Goal: Information Seeking & Learning: Learn about a topic

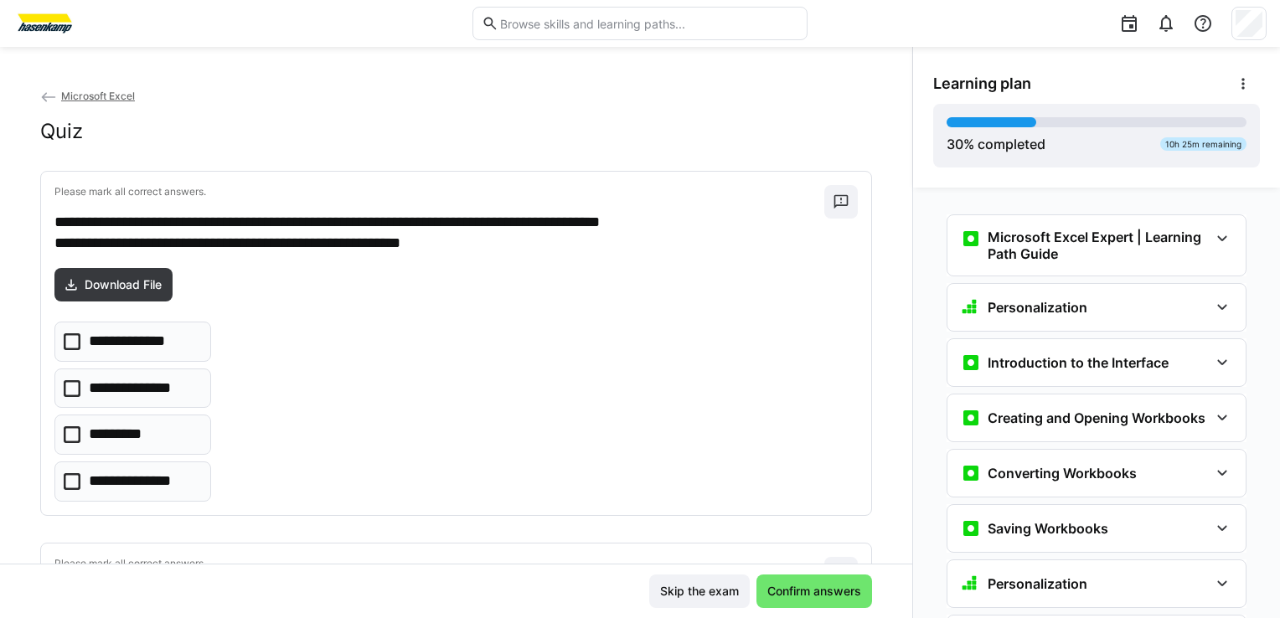
scroll to position [1286, 0]
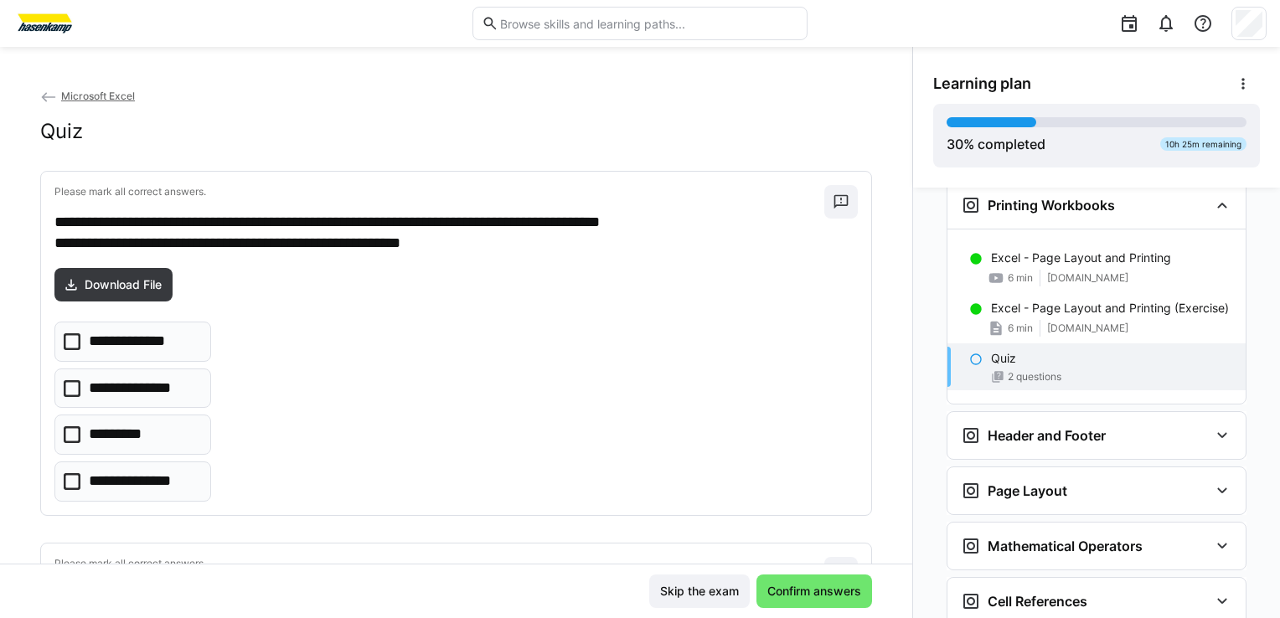
click at [160, 437] on eds-checkbox "*********" at bounding box center [132, 435] width 157 height 40
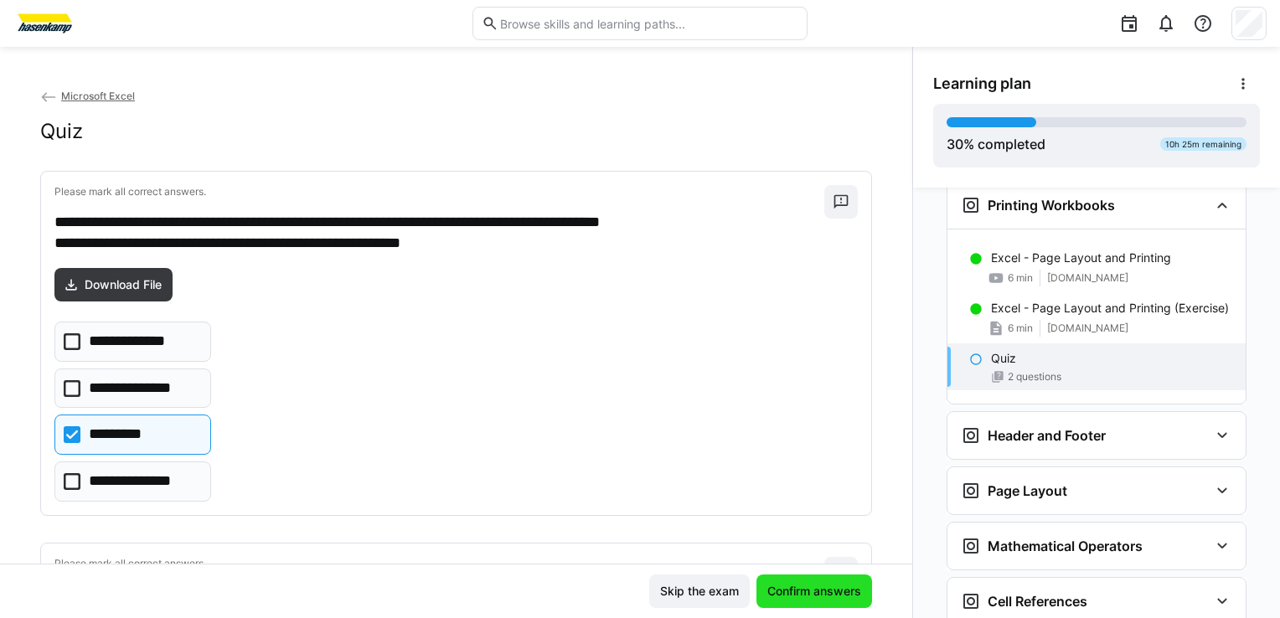
click at [784, 595] on span "Confirm answers" at bounding box center [814, 591] width 99 height 17
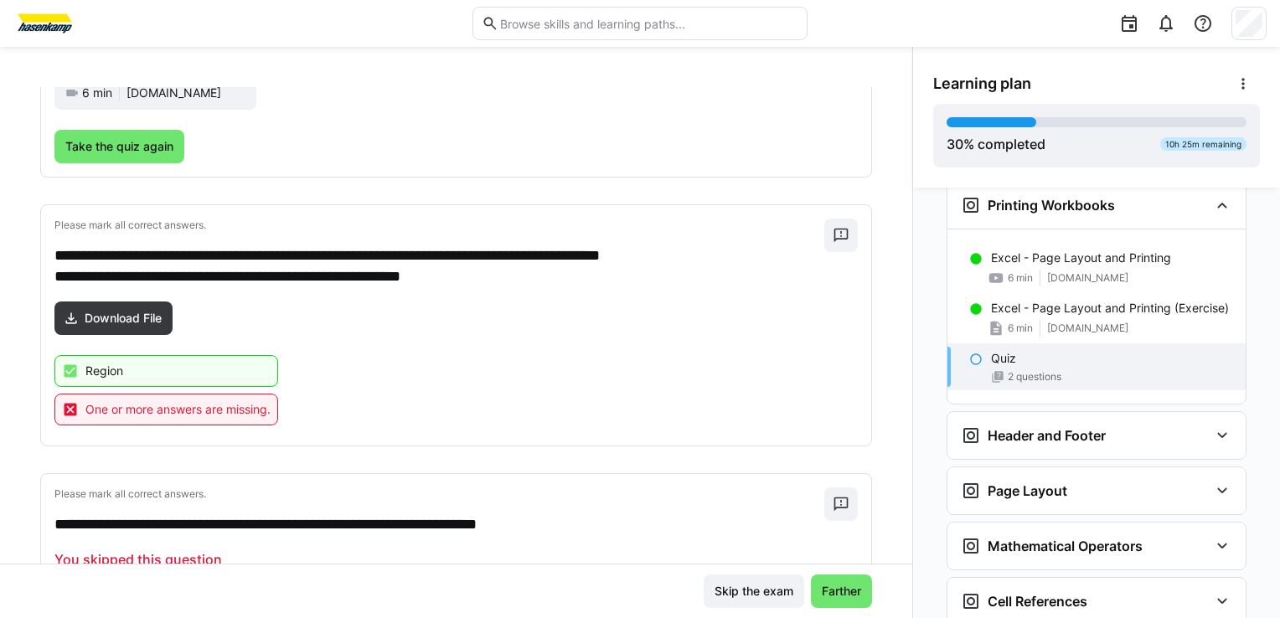
scroll to position [298, 0]
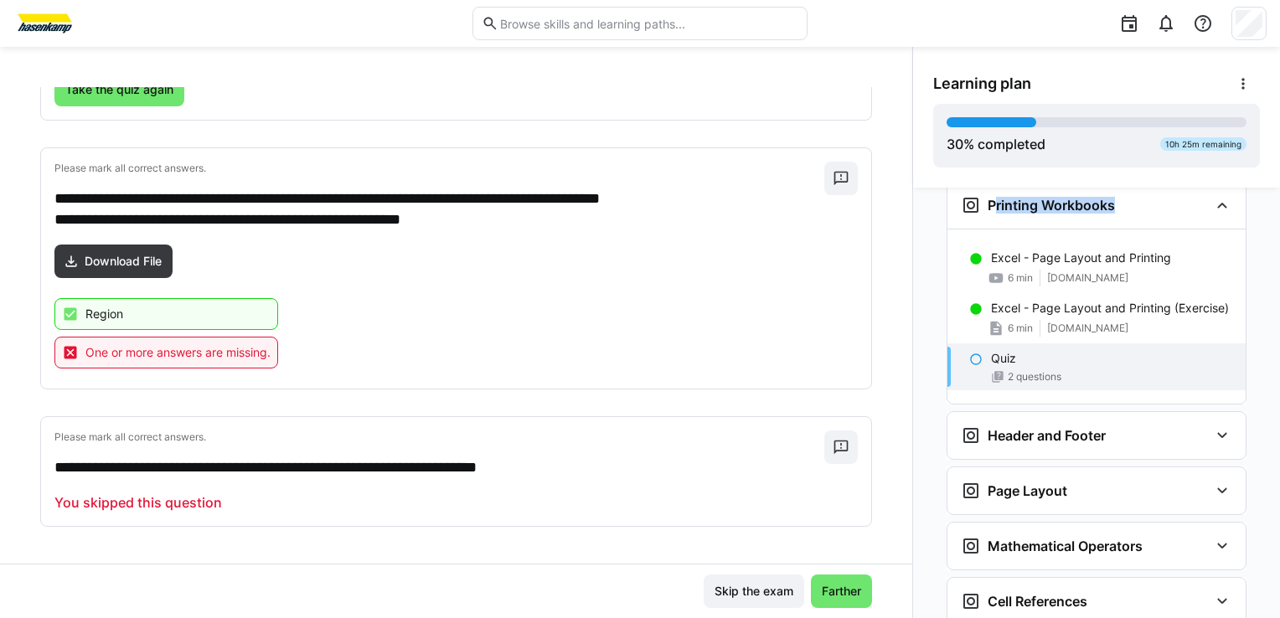
drag, startPoint x: 905, startPoint y: 370, endPoint x: 906, endPoint y: 210, distance: 160.0
click at [913, 210] on div "Microsoft Excel Expert | Learning Path Guide Excel Expert - Learning Path Guide…" at bounding box center [1096, 403] width 367 height 430
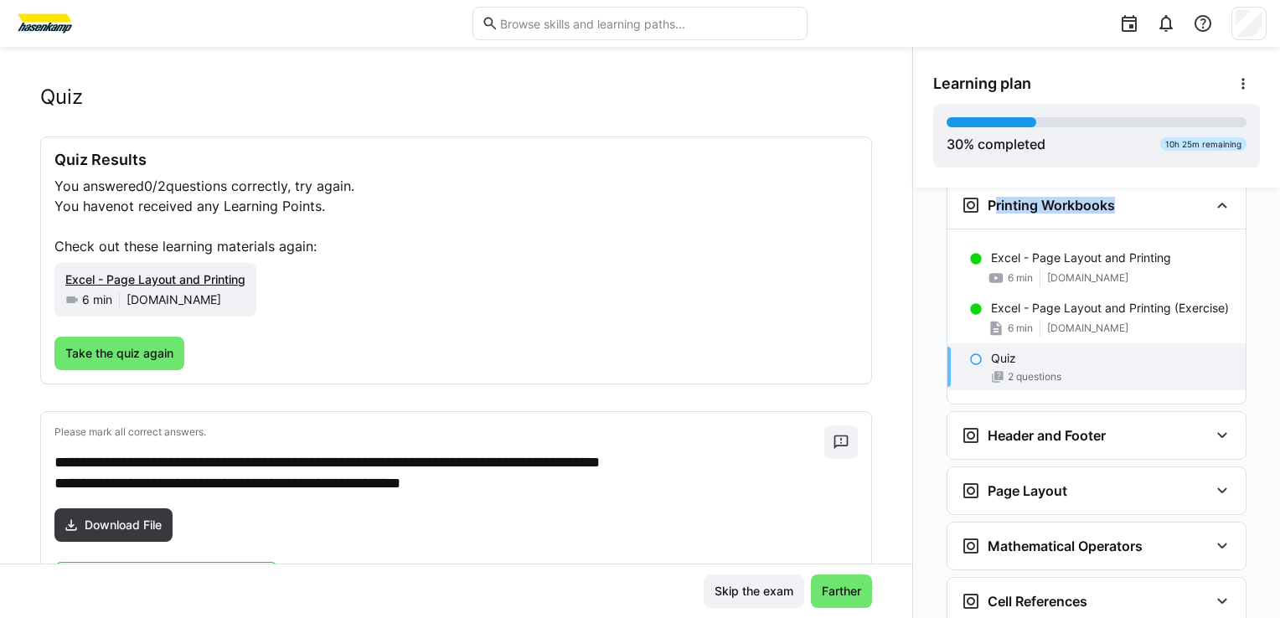
scroll to position [32, 0]
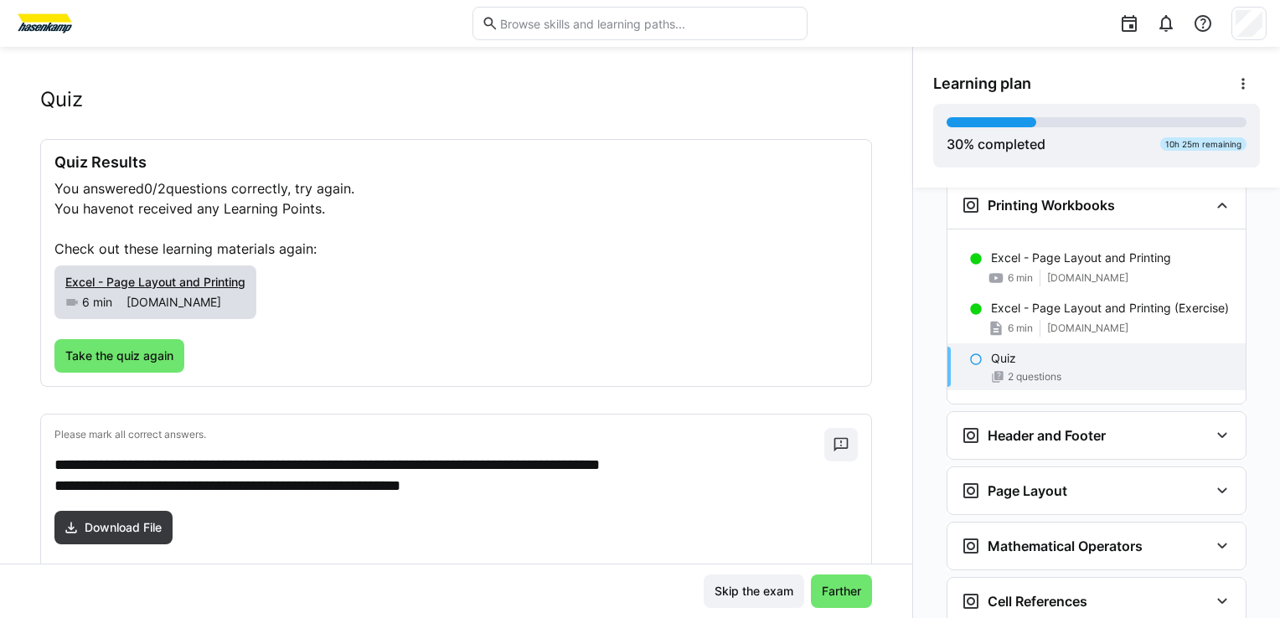
click at [198, 281] on span "Excel - Page Layout and Printing" at bounding box center [155, 282] width 180 height 14
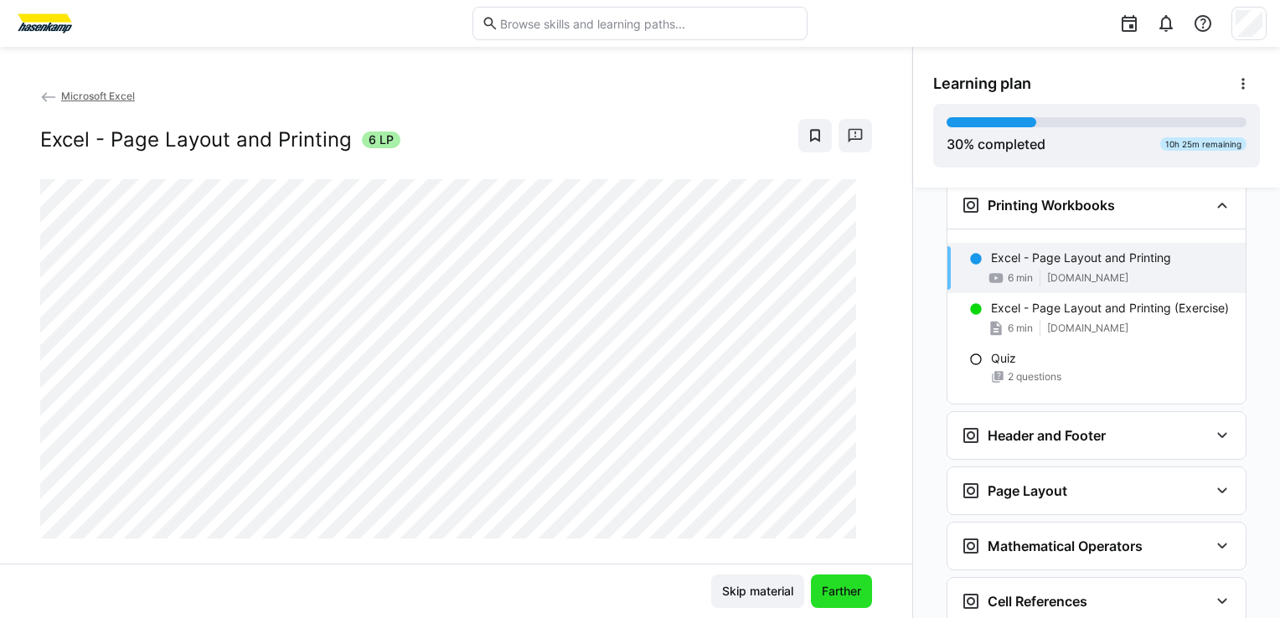
click at [828, 591] on span "Farther" at bounding box center [841, 591] width 44 height 17
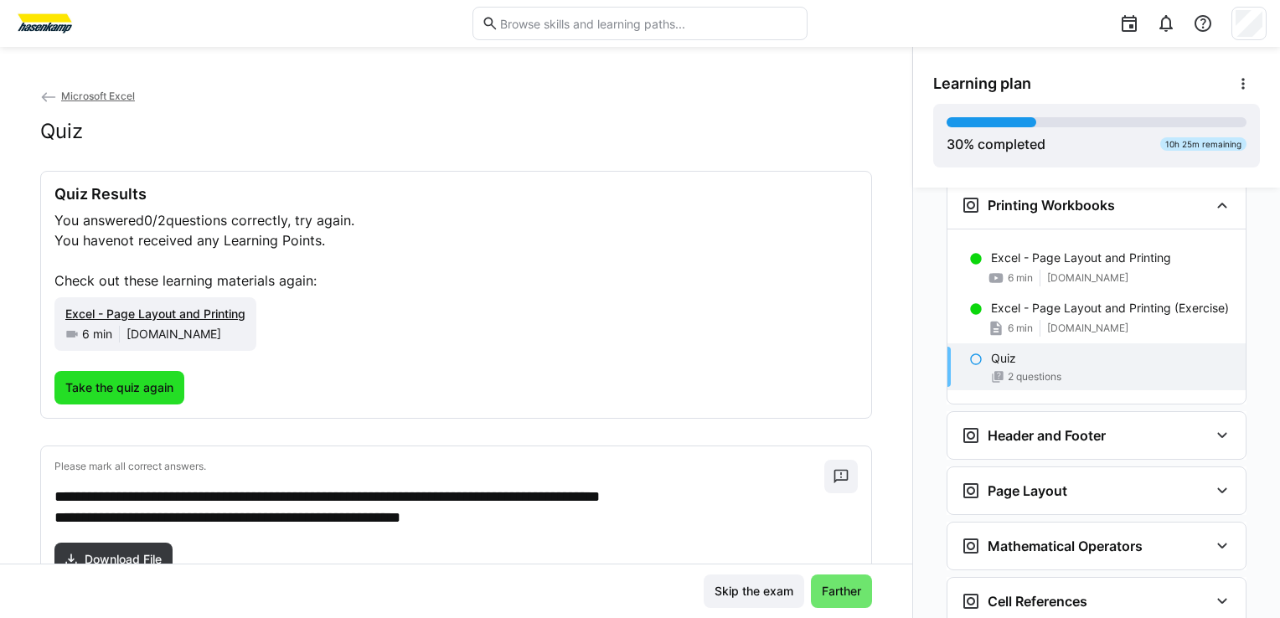
click at [142, 390] on span "Take the quiz again" at bounding box center [119, 387] width 113 height 17
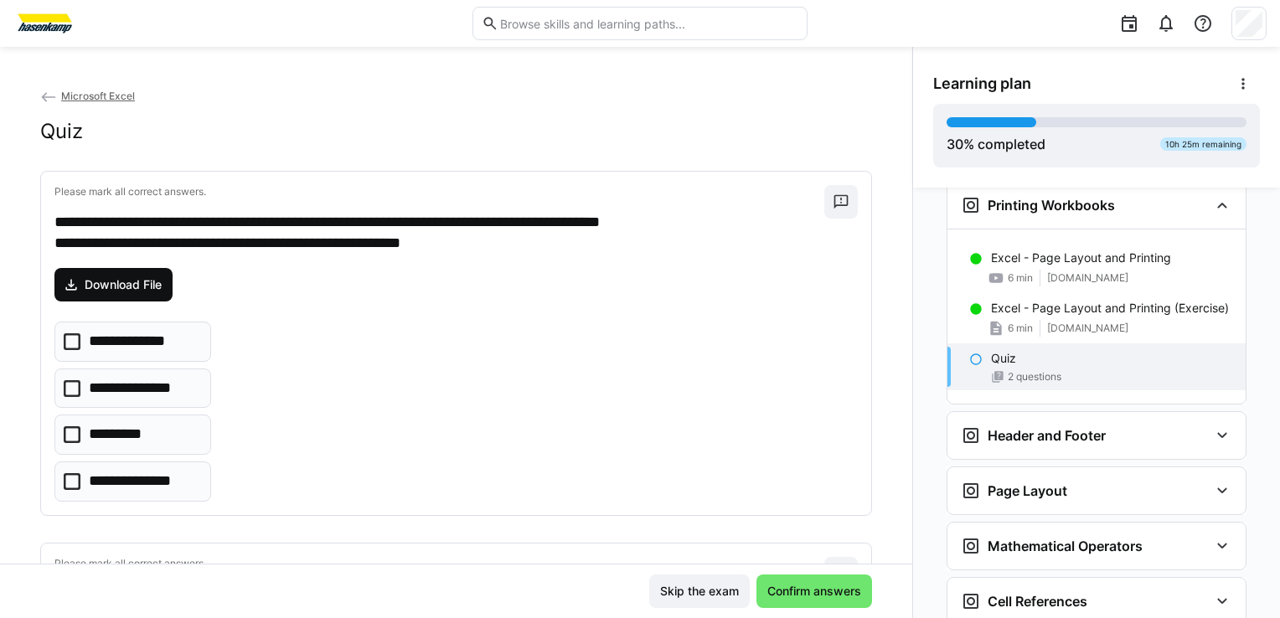
click at [151, 293] on span "Download File" at bounding box center [113, 285] width 118 height 34
click at [165, 389] on p "**********" at bounding box center [138, 389] width 99 height 22
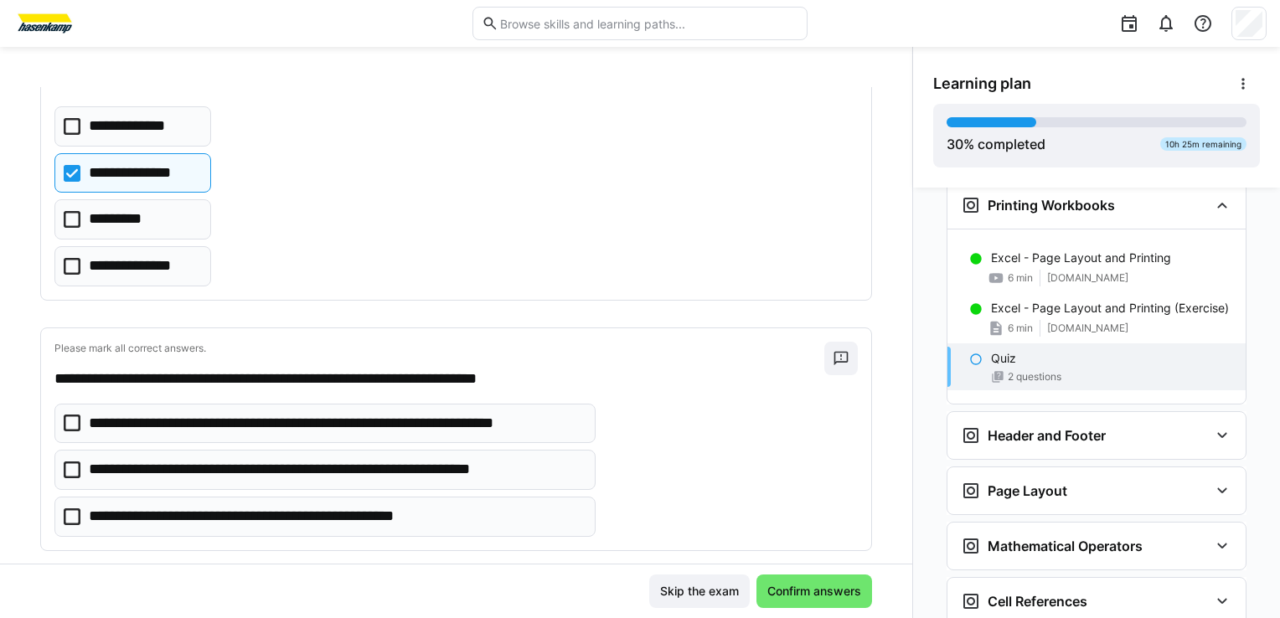
scroll to position [238, 0]
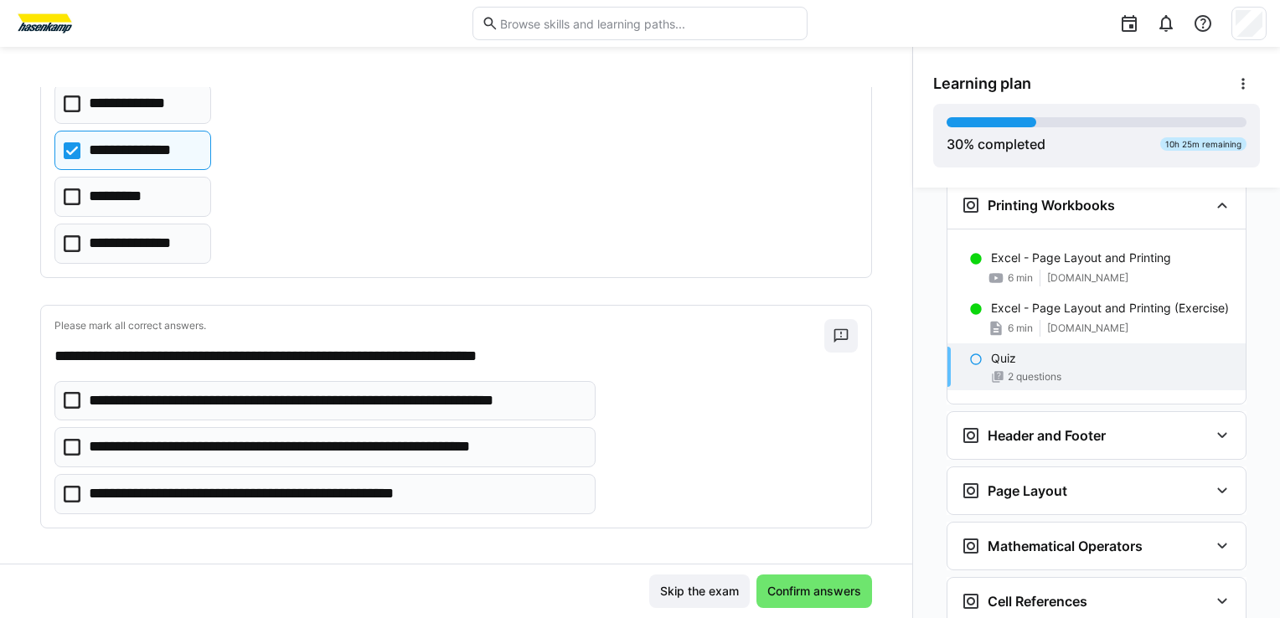
click at [495, 443] on p "**********" at bounding box center [314, 447] width 451 height 22
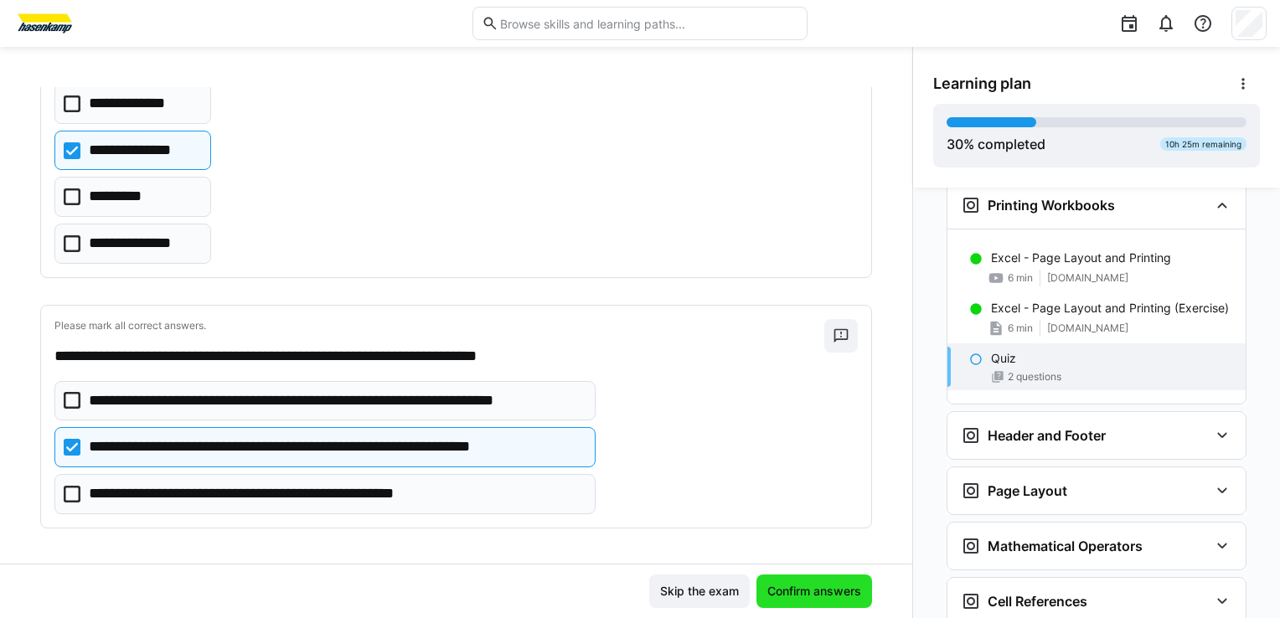
click at [807, 594] on span "Confirm answers" at bounding box center [814, 591] width 99 height 17
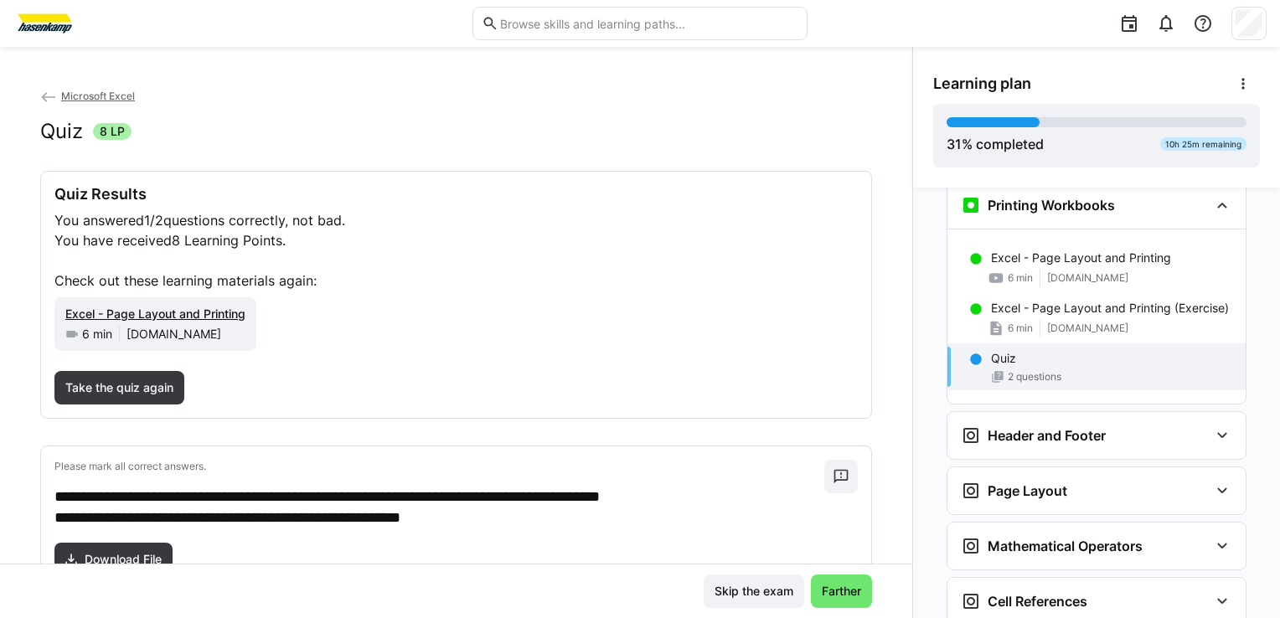
drag, startPoint x: 915, startPoint y: 325, endPoint x: 906, endPoint y: 400, distance: 75.8
click at [913, 400] on div "Microsoft Excel Expert | Learning Path Guide Excel Expert - Learning Path Guide…" at bounding box center [1096, 403] width 367 height 430
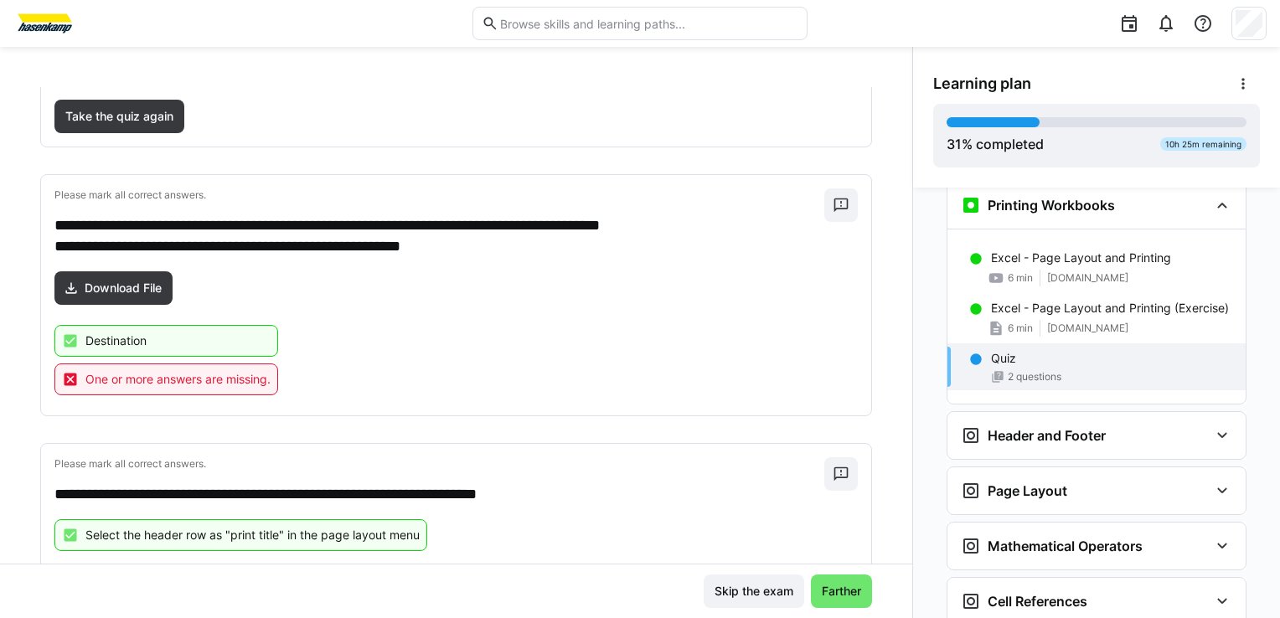
scroll to position [316, 0]
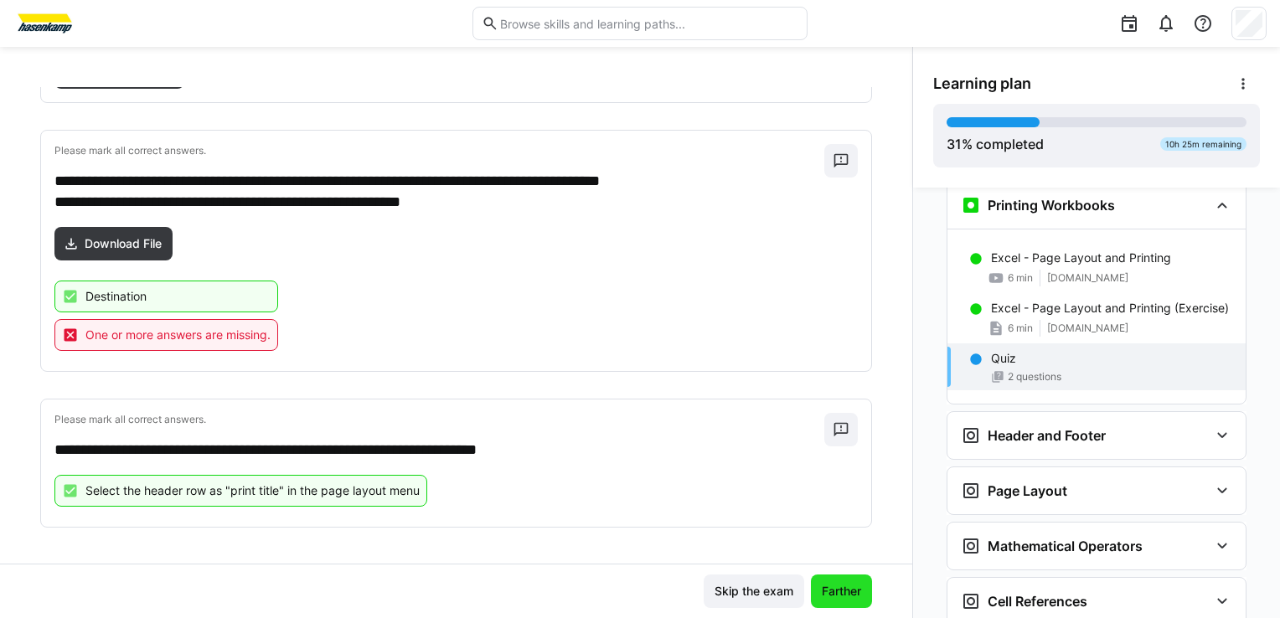
click at [834, 590] on span "Farther" at bounding box center [841, 591] width 44 height 17
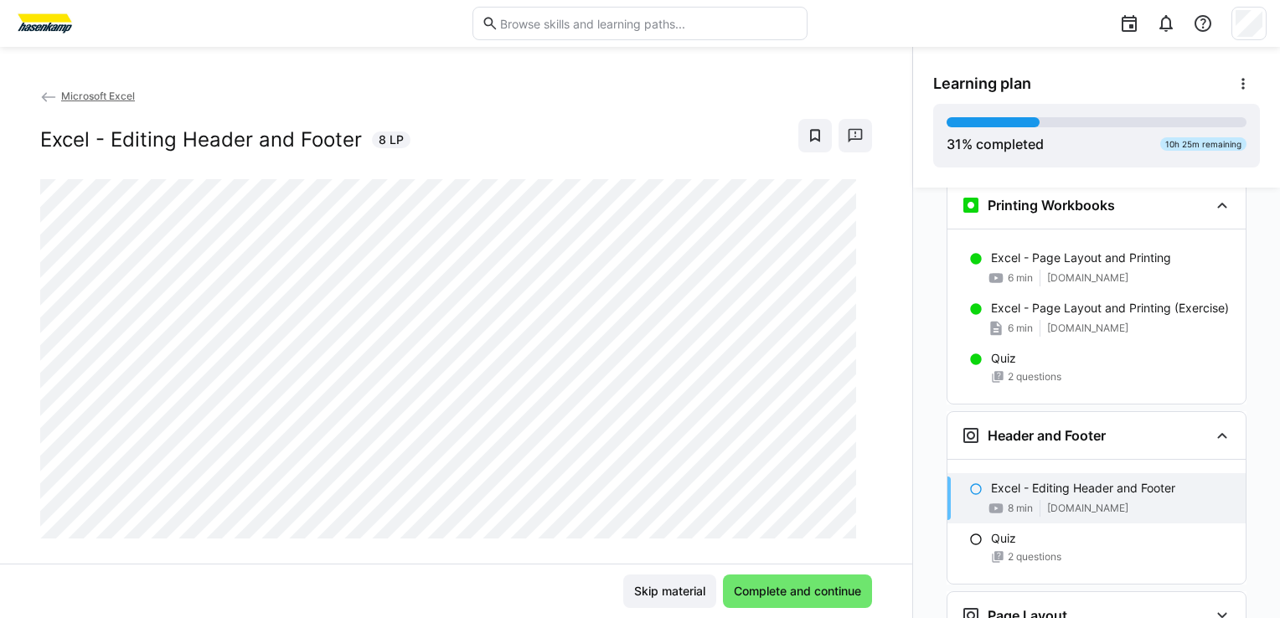
scroll to position [1516, 0]
